Goal: Transaction & Acquisition: Subscribe to service/newsletter

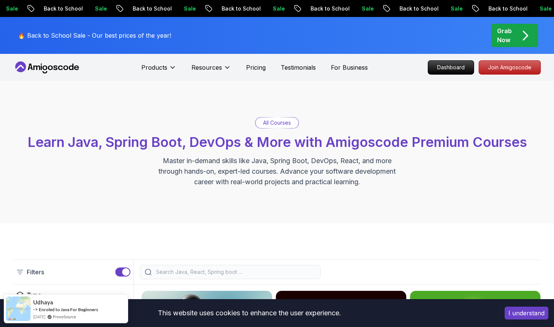
click at [278, 127] on div "All Courses" at bounding box center [276, 123] width 43 height 11
click at [278, 123] on p "All Courses" at bounding box center [277, 123] width 28 height 8
click at [278, 125] on p "All Courses" at bounding box center [277, 123] width 28 height 8
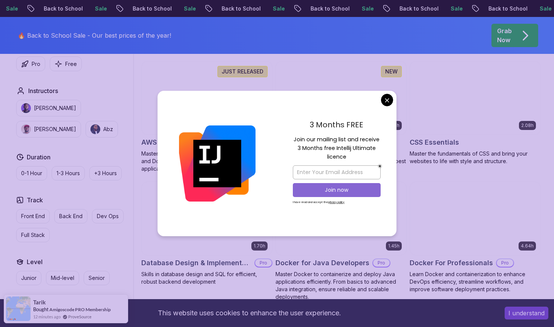
scroll to position [577, 0]
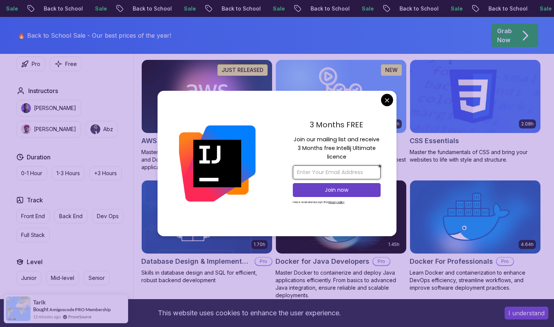
click at [328, 176] on input "email" at bounding box center [337, 172] width 88 height 14
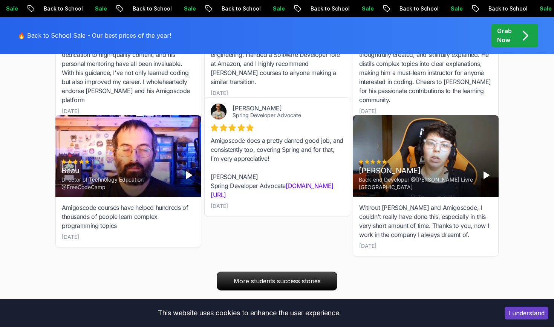
scroll to position [2742, 0]
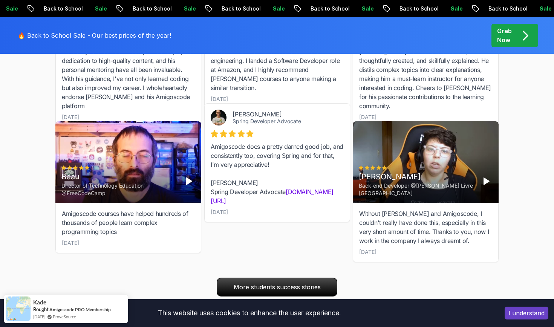
click at [185, 177] on icon "Play" at bounding box center [189, 181] width 9 height 9
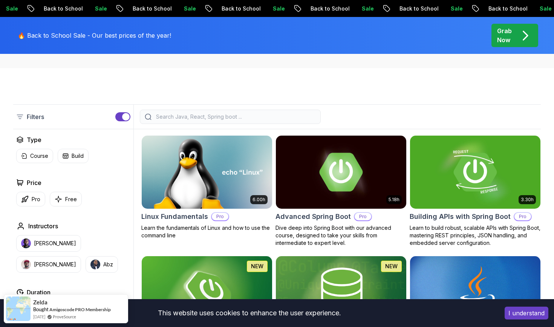
scroll to position [162, 0]
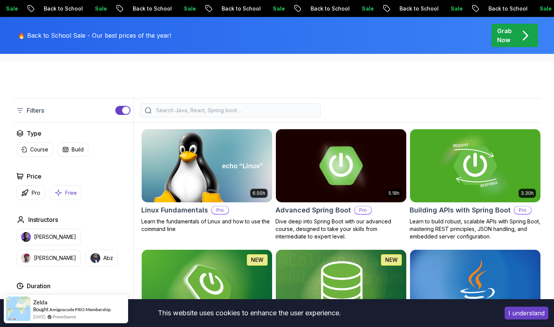
click at [66, 188] on button "Free" at bounding box center [66, 192] width 32 height 15
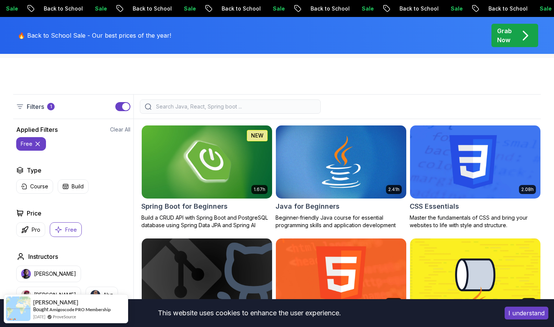
scroll to position [148, 0]
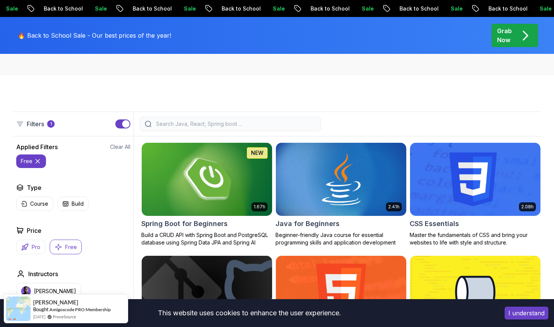
click at [37, 242] on button "Pro" at bounding box center [30, 247] width 29 height 15
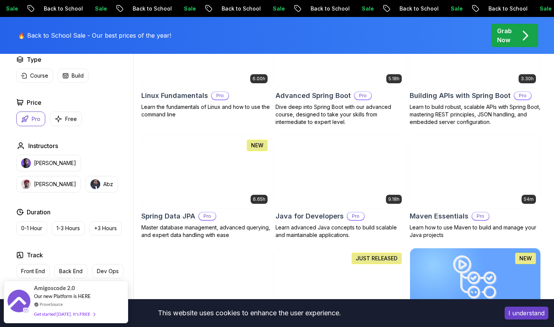
scroll to position [276, 0]
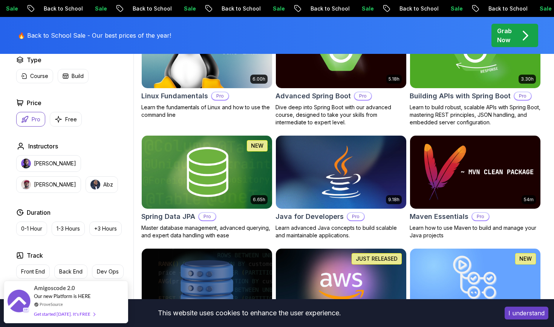
click at [503, 32] on p "Grab Now" at bounding box center [504, 35] width 15 height 18
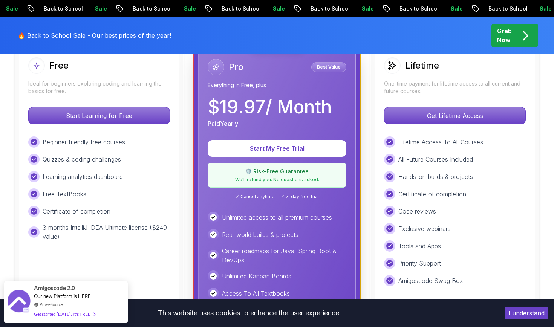
scroll to position [232, 0]
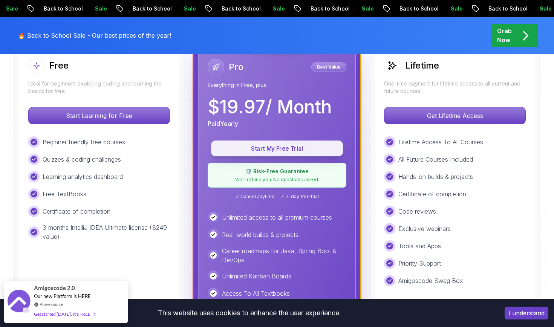
click at [296, 146] on p "Start My Free Trial" at bounding box center [277, 148] width 115 height 9
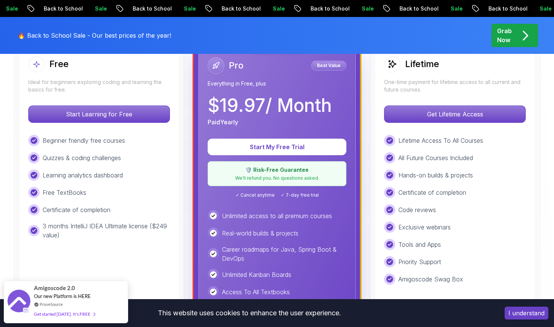
scroll to position [226, 0]
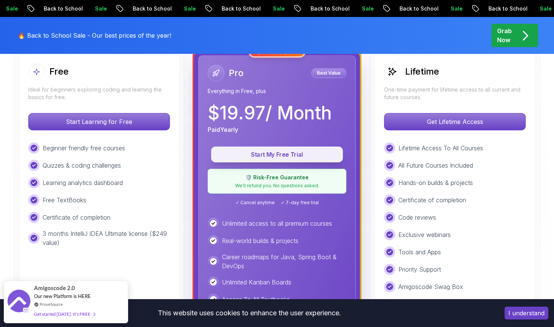
click at [307, 157] on p "Start My Free Trial" at bounding box center [277, 154] width 115 height 9
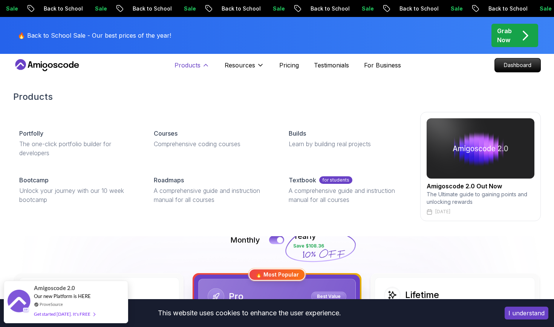
scroll to position [3, 0]
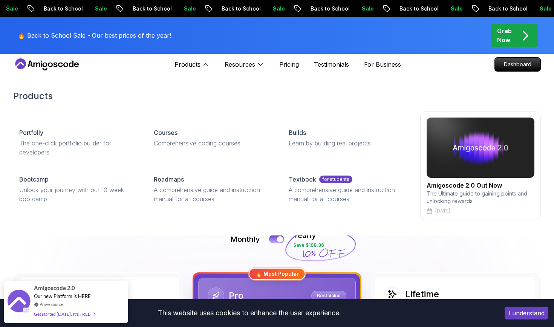
click at [480, 159] on img at bounding box center [481, 148] width 108 height 60
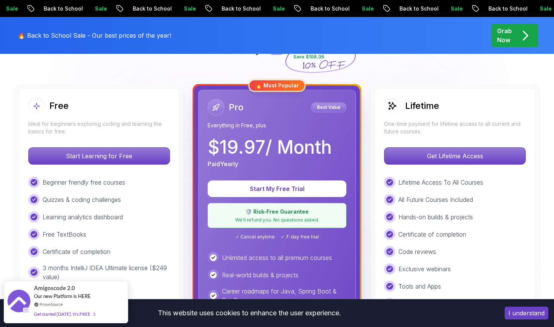
scroll to position [187, 0]
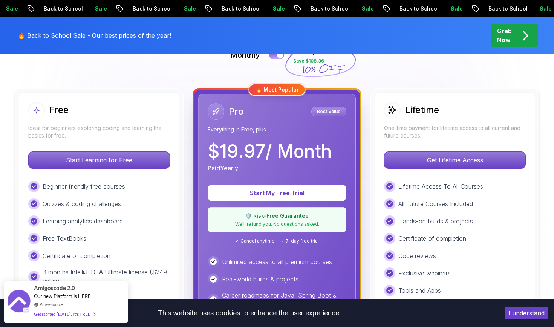
click at [330, 108] on p "Best Value" at bounding box center [328, 112] width 33 height 8
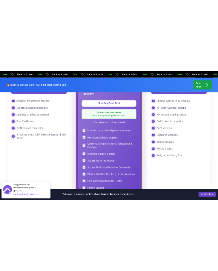
scroll to position [233, 0]
